Goal: Task Accomplishment & Management: Complete application form

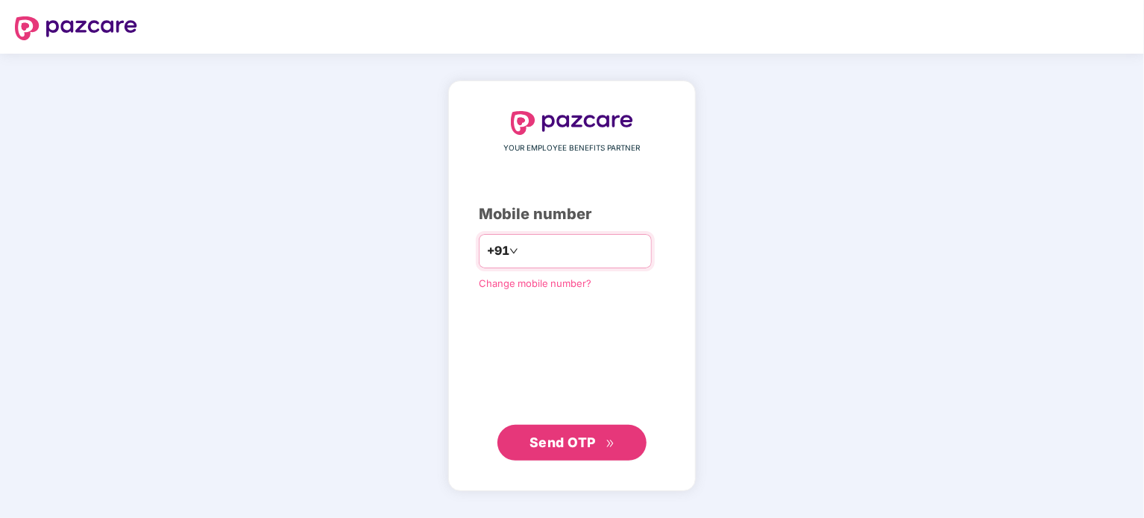
click at [521, 242] on input "number" at bounding box center [582, 251] width 122 height 24
click at [521, 259] on input "number" at bounding box center [582, 251] width 122 height 24
type input "**********"
click at [546, 436] on span "Send OTP" at bounding box center [562, 442] width 66 height 16
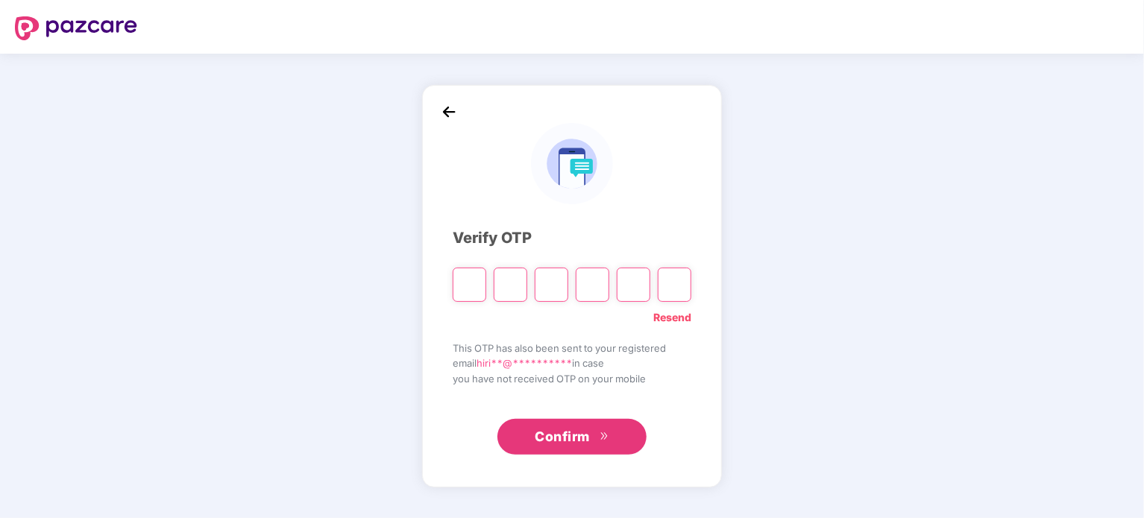
type input "*"
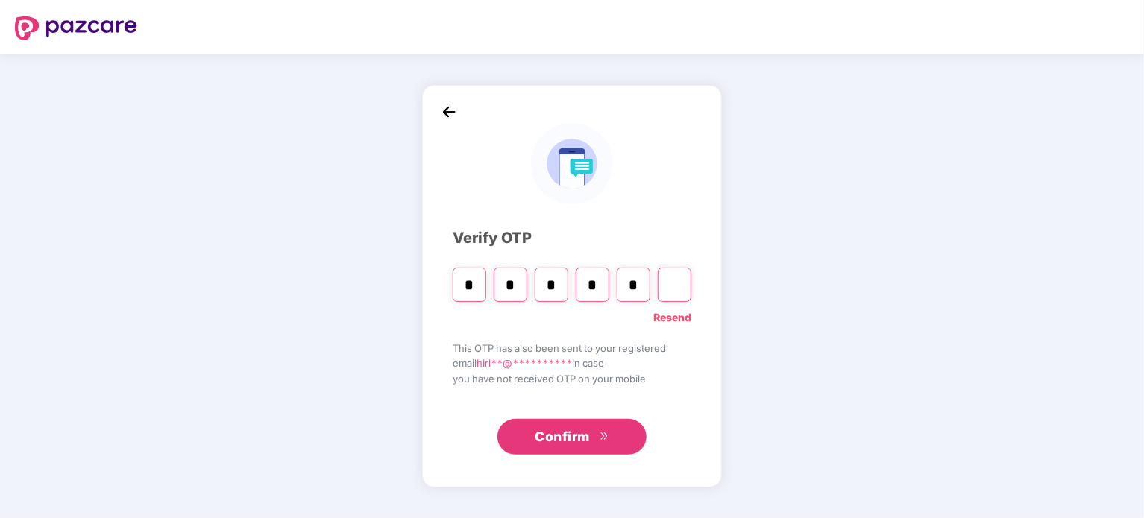
type input "*"
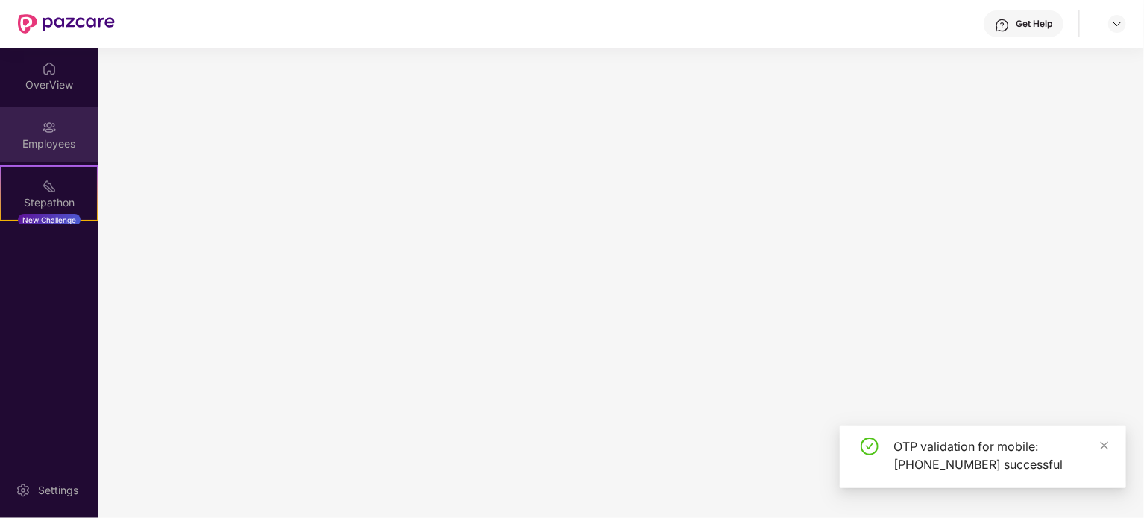
click at [54, 127] on div "Employees" at bounding box center [49, 135] width 98 height 56
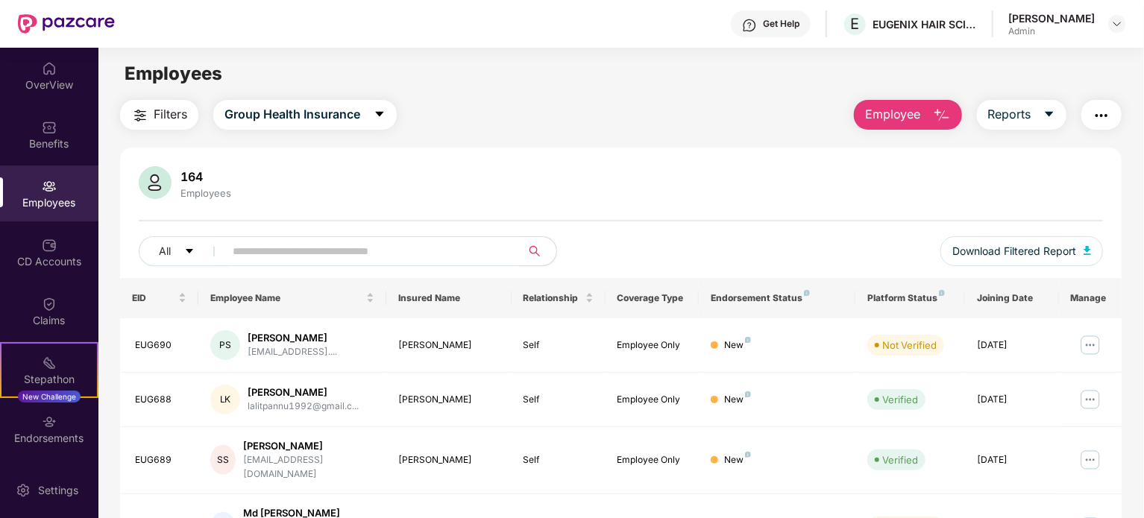
click at [922, 105] on button "Employee" at bounding box center [908, 115] width 108 height 30
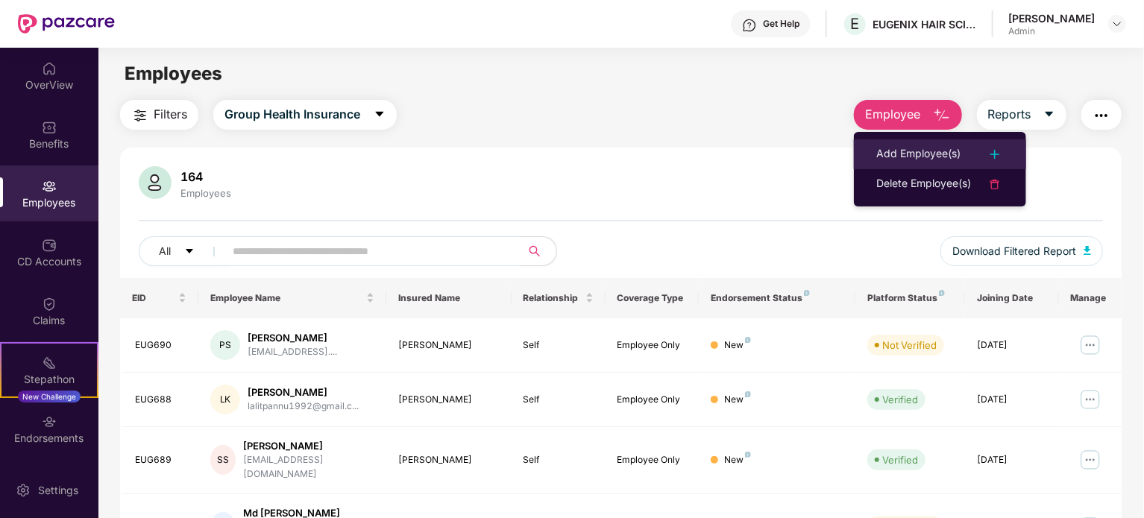
click at [925, 153] on div "Add Employee(s)" at bounding box center [918, 154] width 84 height 18
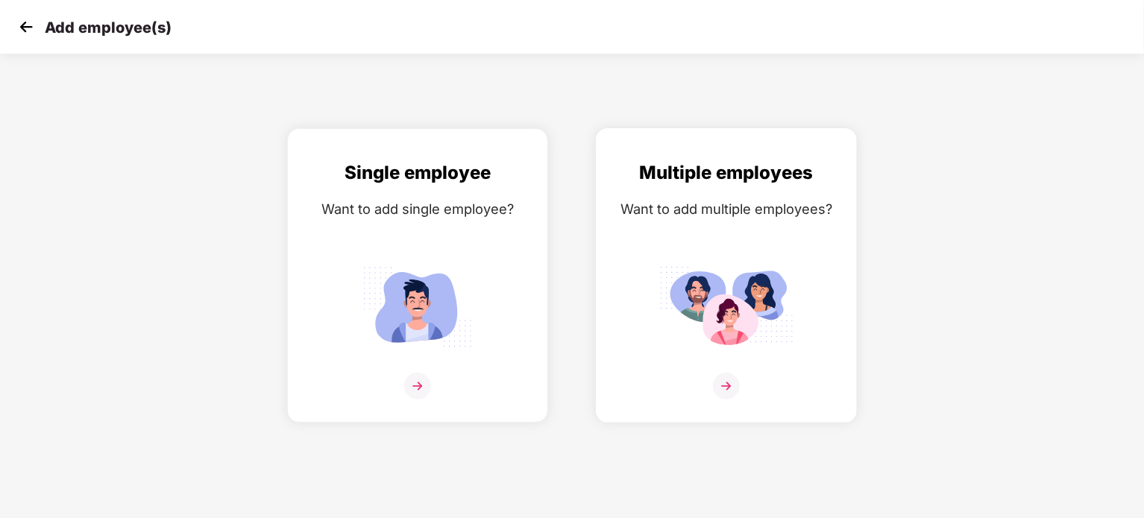
click at [729, 386] on img at bounding box center [726, 386] width 27 height 27
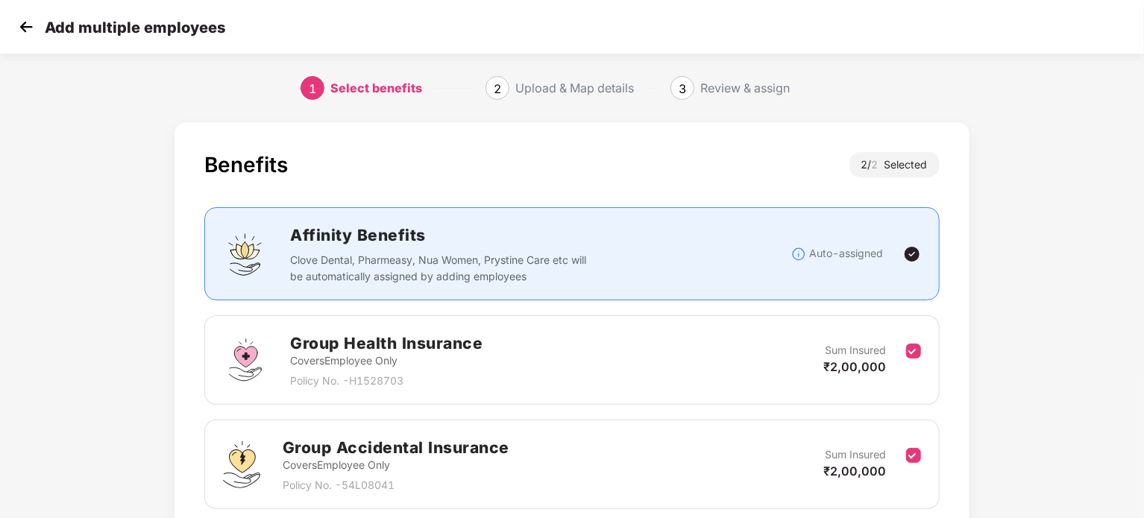
scroll to position [119, 0]
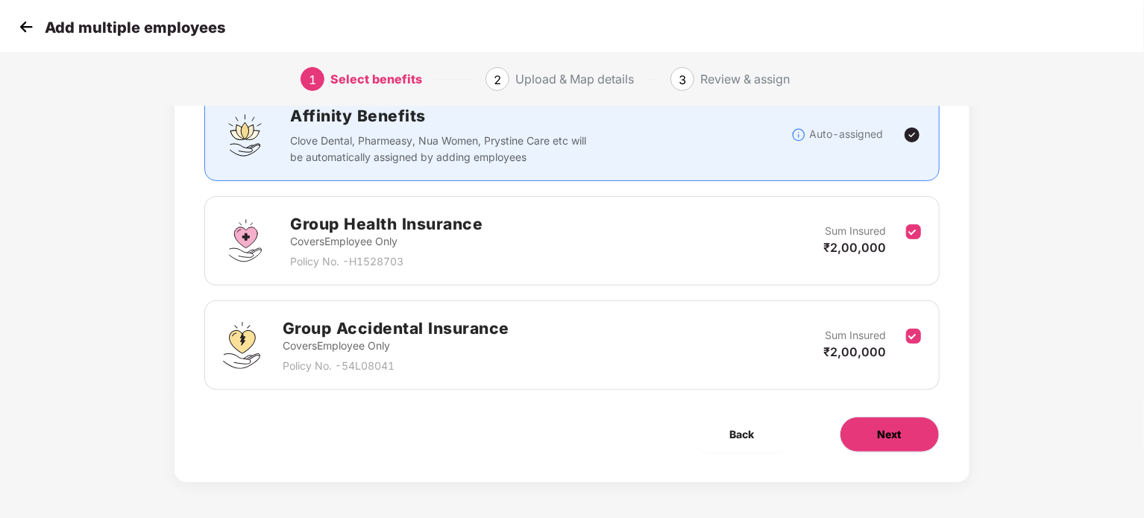
click at [877, 442] on button "Next" at bounding box center [890, 435] width 100 height 36
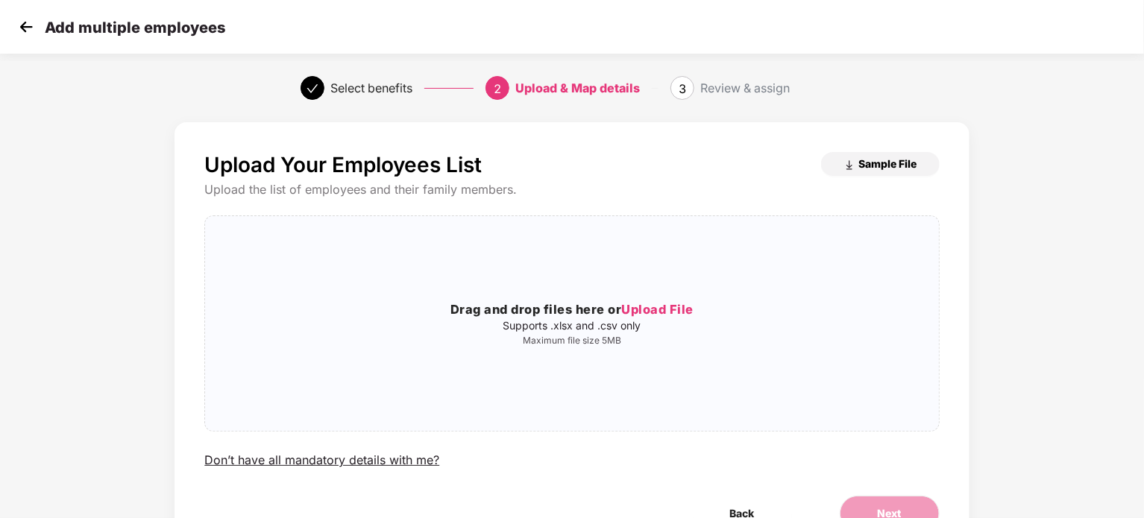
click at [863, 166] on span "Sample File" at bounding box center [888, 164] width 58 height 14
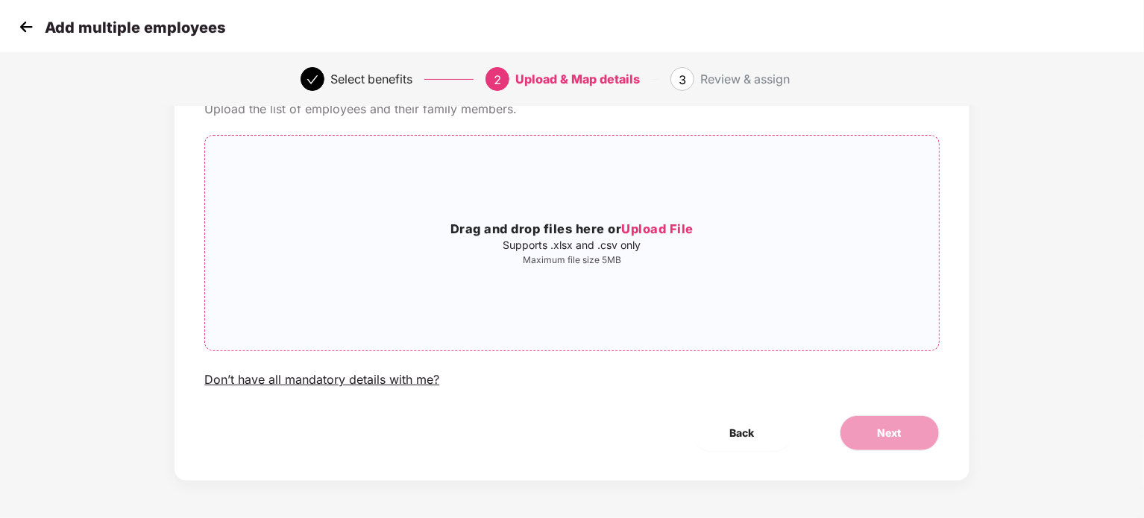
click at [658, 227] on span "Upload File" at bounding box center [657, 228] width 72 height 15
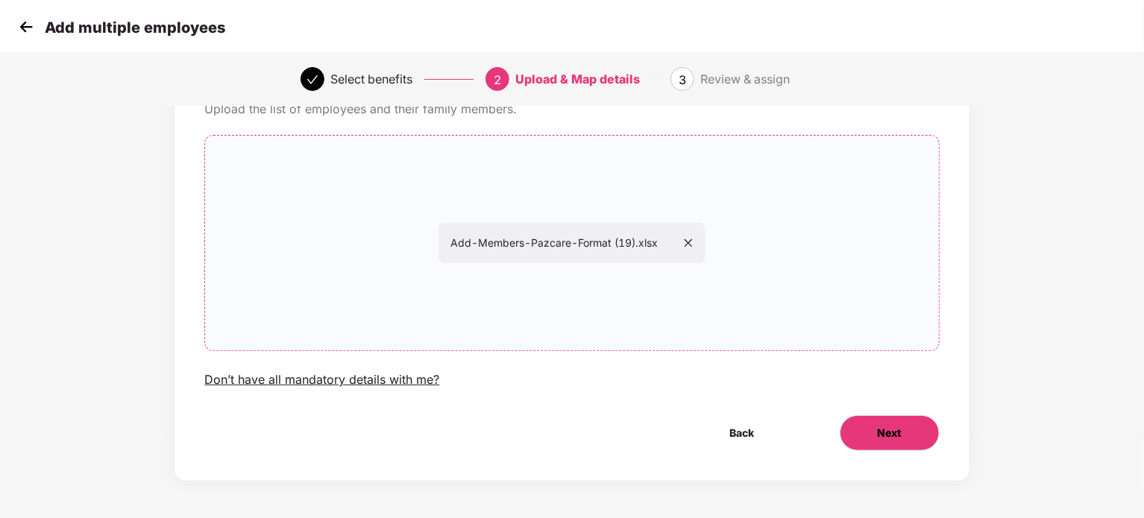
click at [890, 435] on span "Next" at bounding box center [890, 433] width 24 height 16
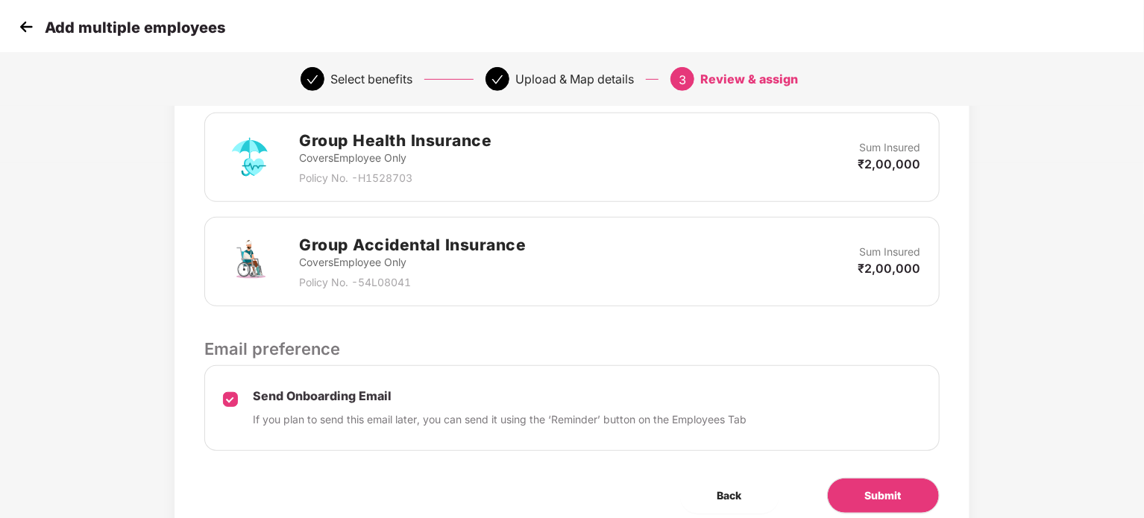
scroll to position [415, 0]
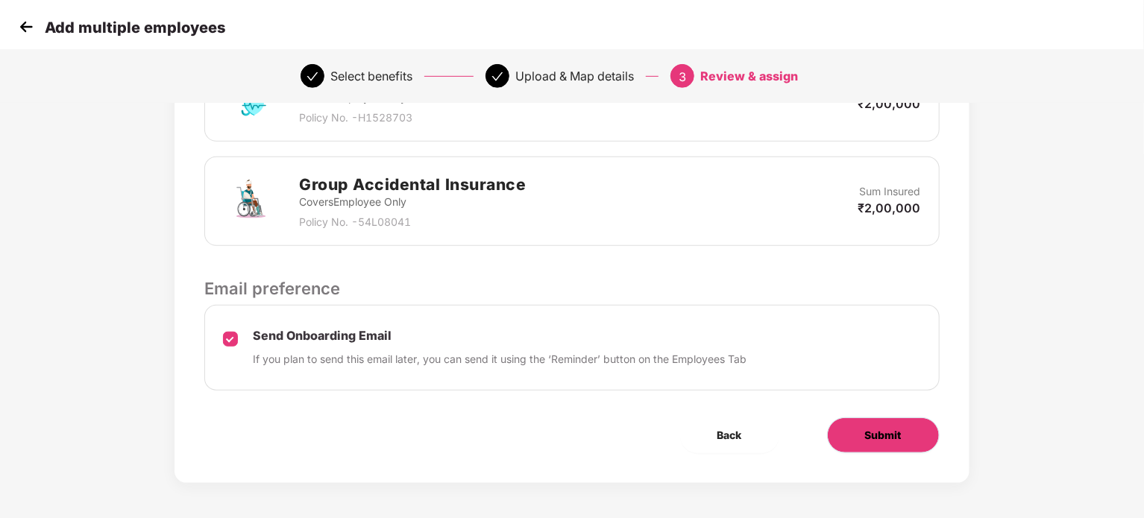
click at [871, 438] on span "Submit" at bounding box center [883, 435] width 37 height 16
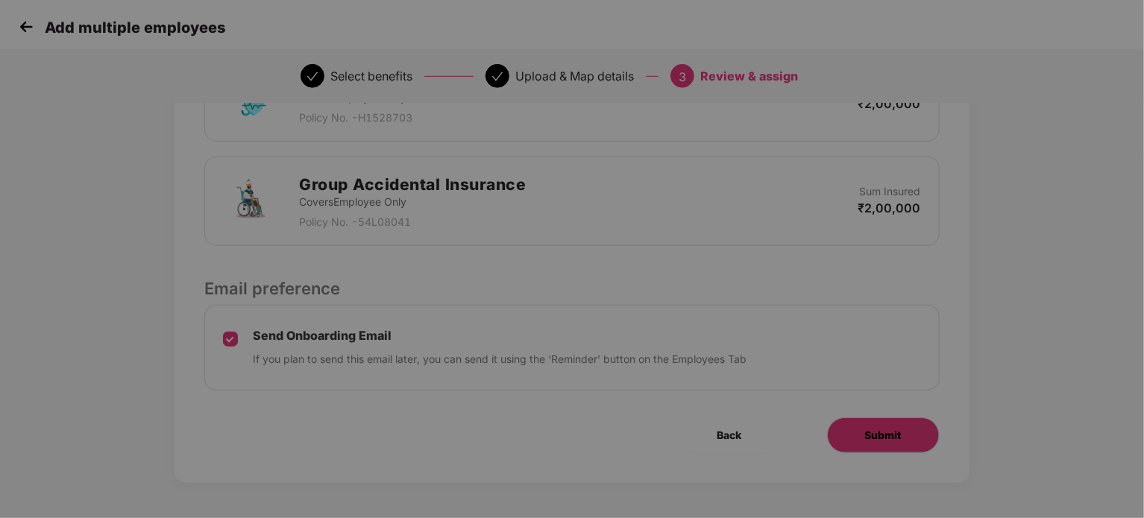
scroll to position [0, 0]
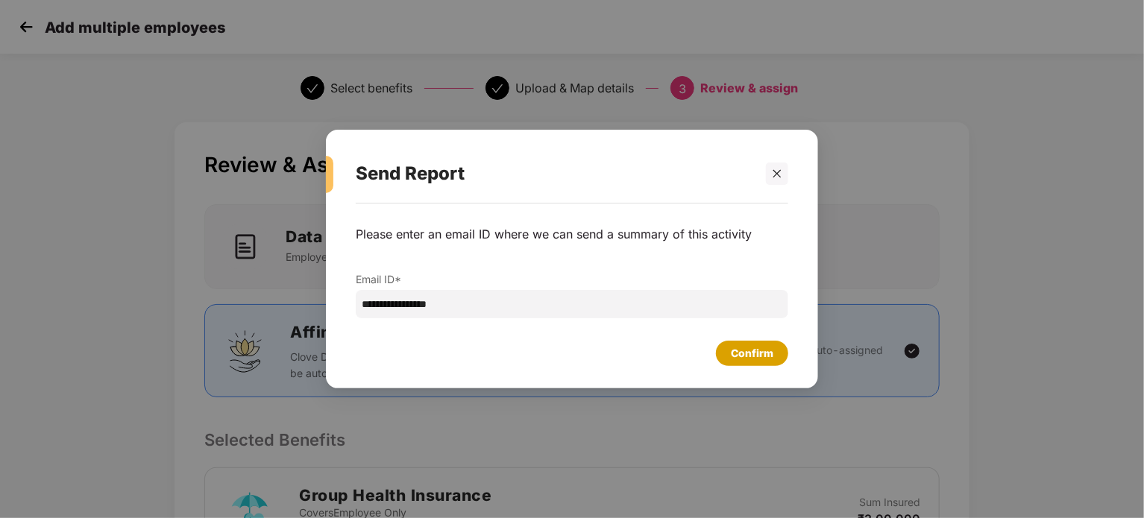
click at [766, 353] on div "Confirm" at bounding box center [752, 353] width 42 height 16
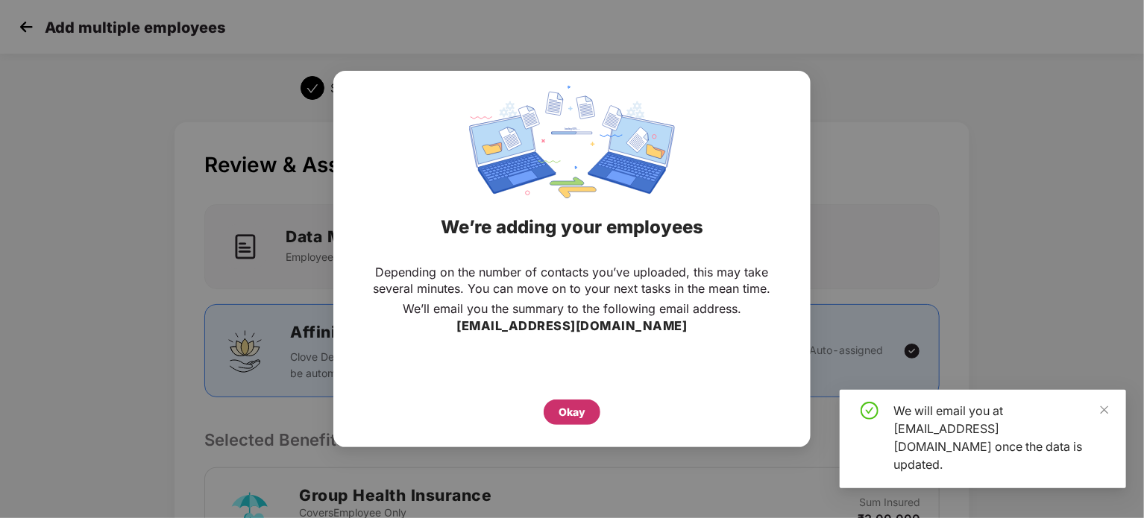
click at [554, 407] on div "Okay" at bounding box center [572, 412] width 57 height 25
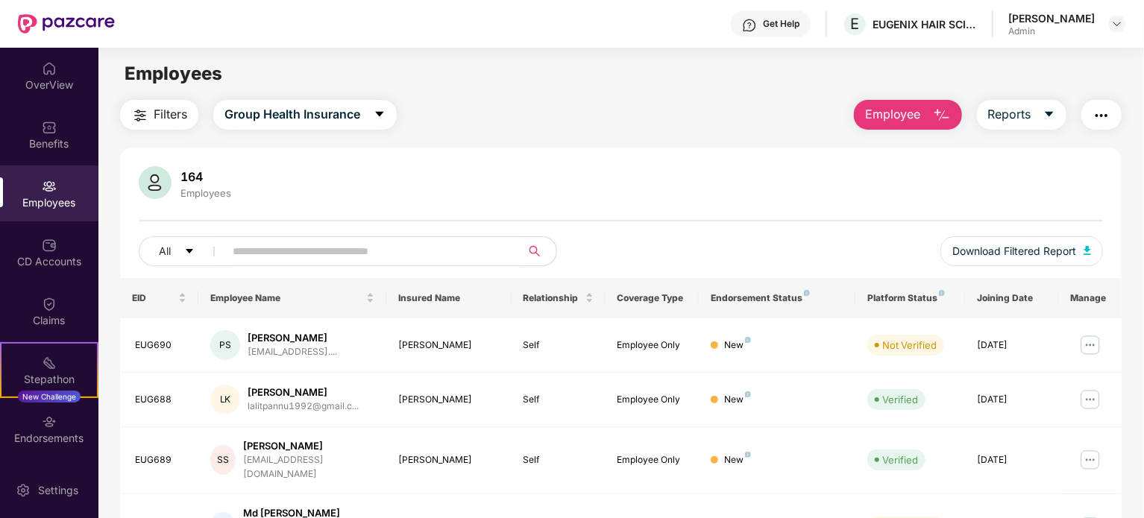
click at [49, 198] on div "Employees" at bounding box center [49, 202] width 98 height 15
click at [46, 140] on div "Benefits" at bounding box center [49, 143] width 98 height 15
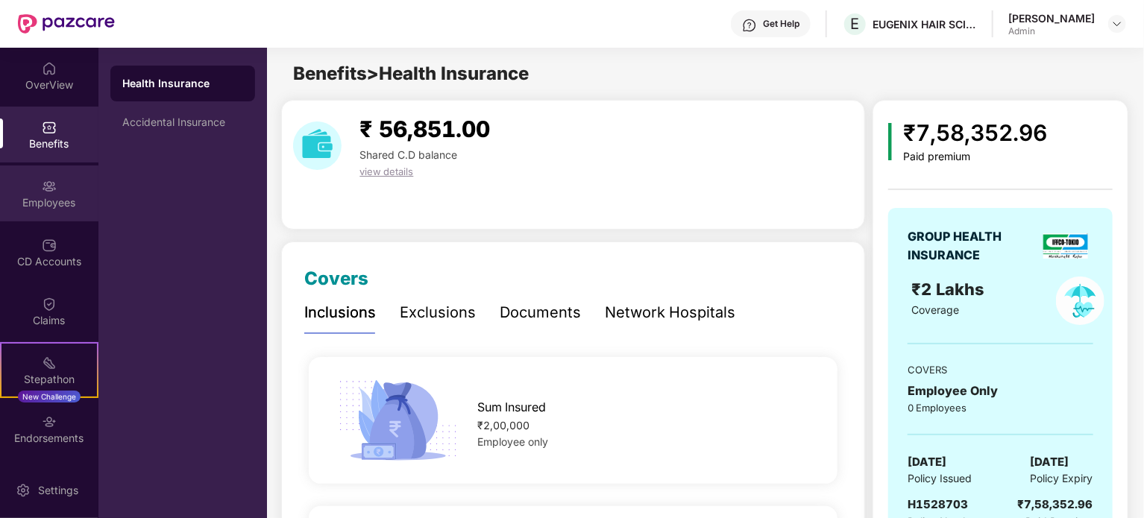
click at [45, 200] on div "Employees" at bounding box center [49, 202] width 98 height 15
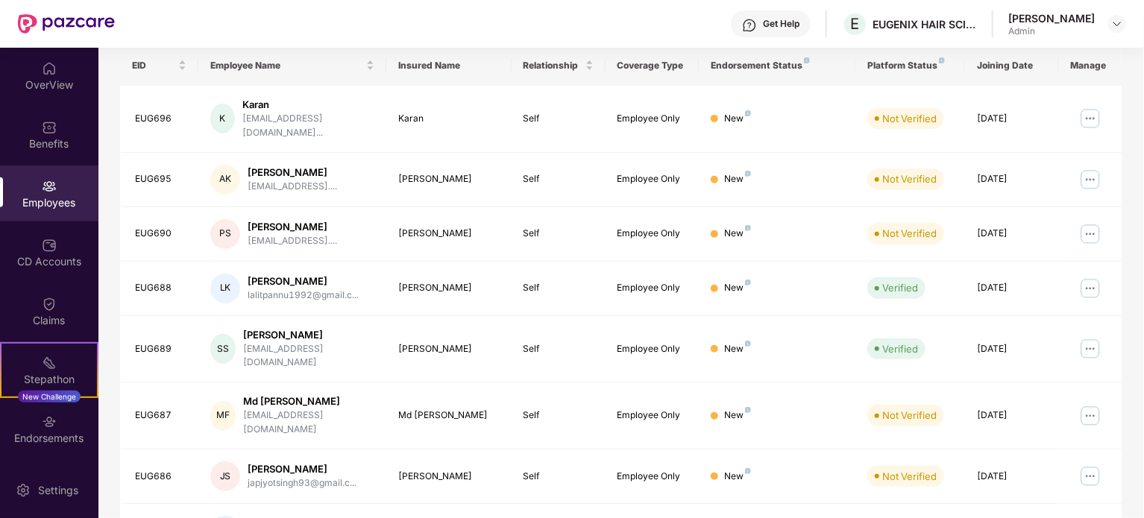
scroll to position [396, 0]
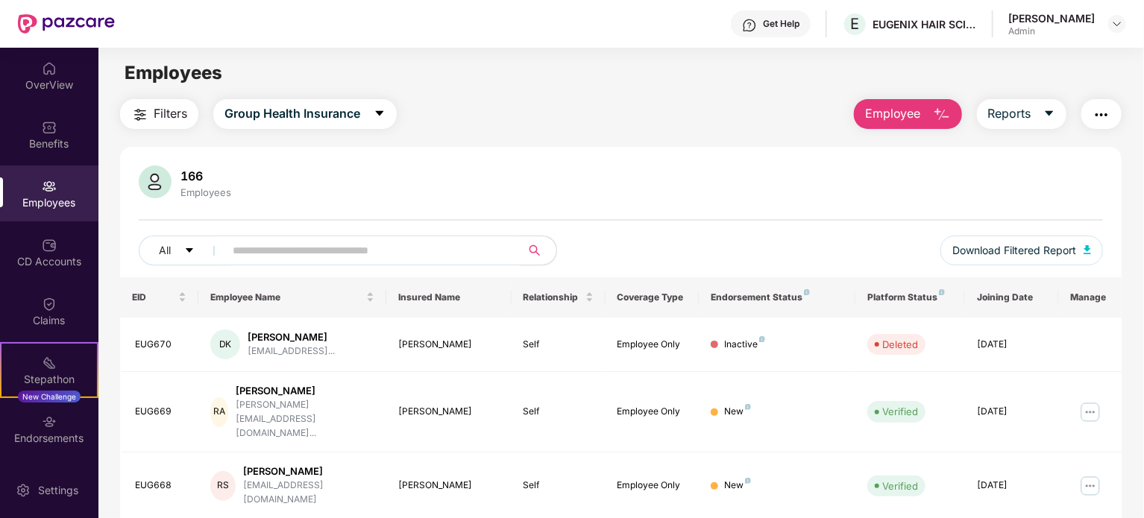
scroll to position [0, 0]
click at [295, 248] on input "text" at bounding box center [367, 251] width 268 height 22
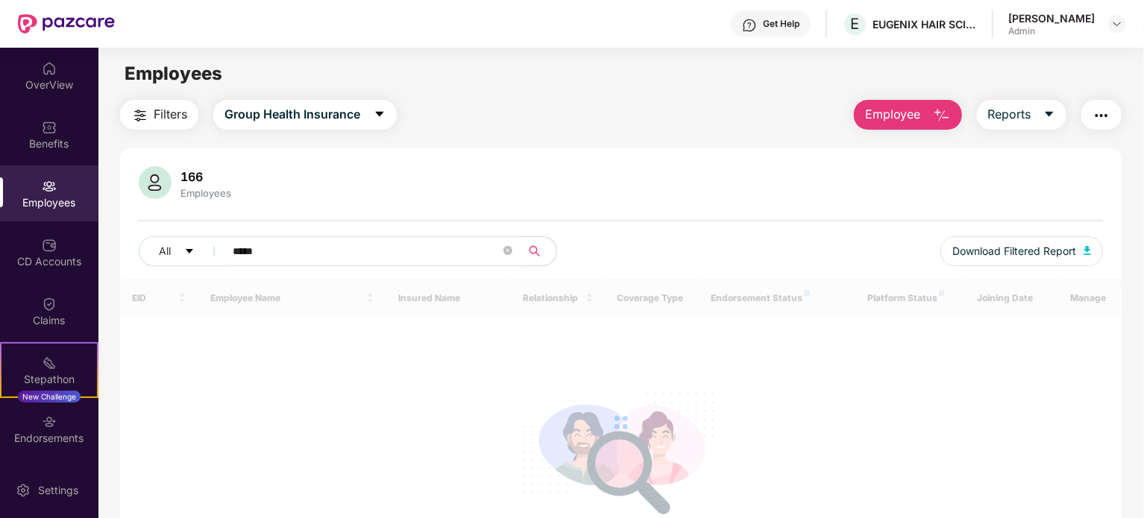
type input "******"
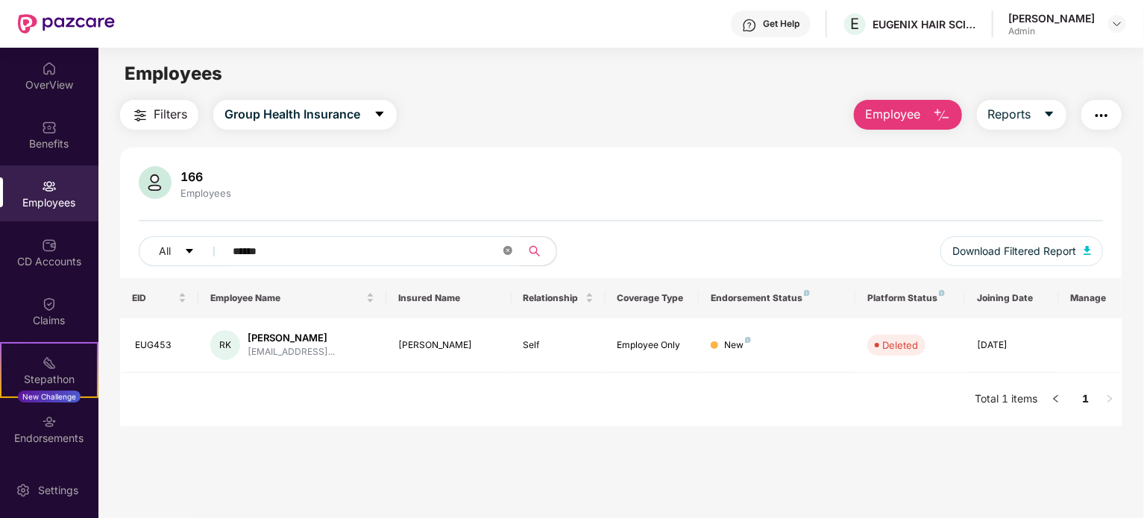
click at [508, 248] on icon "close-circle" at bounding box center [507, 250] width 9 height 9
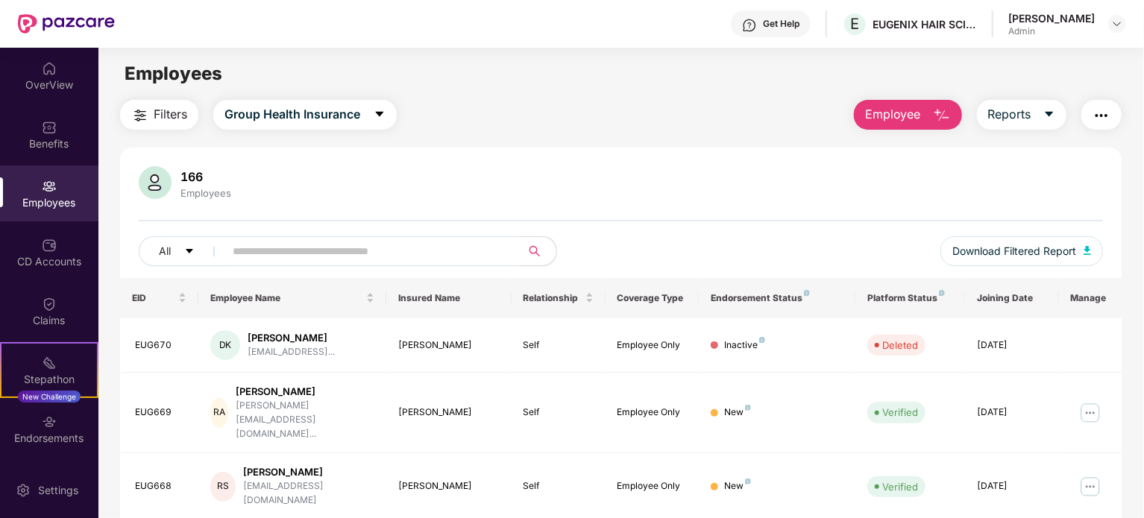
click at [51, 187] on img at bounding box center [49, 186] width 15 height 15
click at [45, 81] on div "OverView" at bounding box center [49, 85] width 98 height 15
